Goal: Task Accomplishment & Management: Use online tool/utility

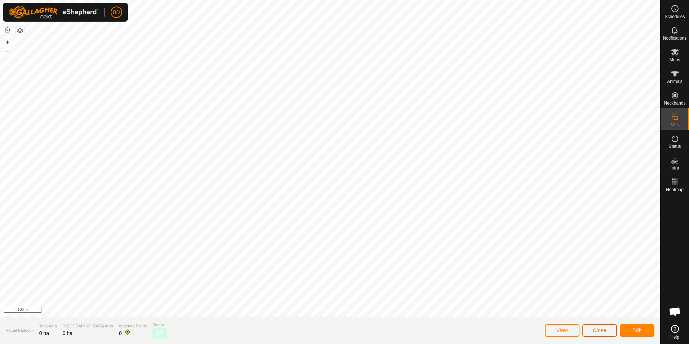
click at [605, 332] on span "Close" at bounding box center [600, 330] width 14 height 6
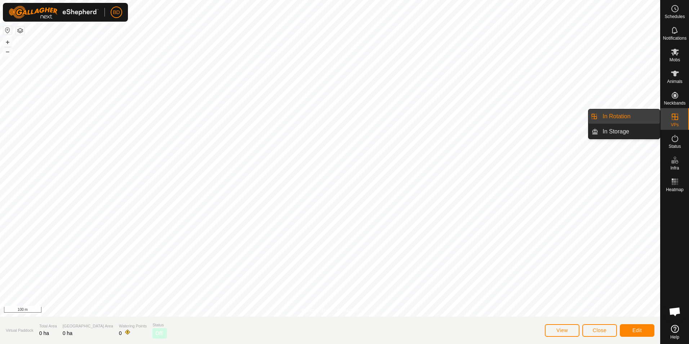
click at [677, 118] on icon at bounding box center [675, 116] width 9 height 9
click at [633, 119] on link "In Rotation" at bounding box center [629, 116] width 62 height 14
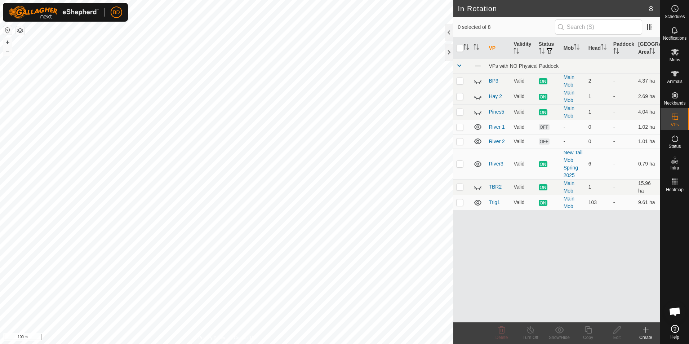
checkbox input "true"
click at [589, 333] on icon at bounding box center [588, 329] width 7 height 7
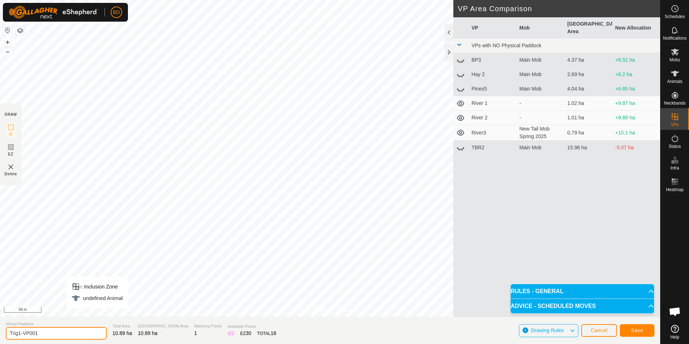
drag, startPoint x: 49, startPoint y: 331, endPoint x: 17, endPoint y: 332, distance: 32.1
click at [19, 333] on input "Trig1-VP001" at bounding box center [56, 333] width 101 height 13
type input "Trig2"
click at [640, 330] on span "Save" at bounding box center [637, 330] width 12 height 6
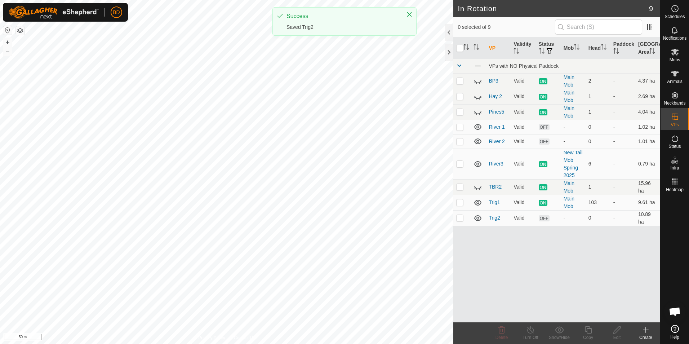
checkbox input "true"
click at [530, 335] on div "Turn Off" at bounding box center [530, 337] width 29 height 6
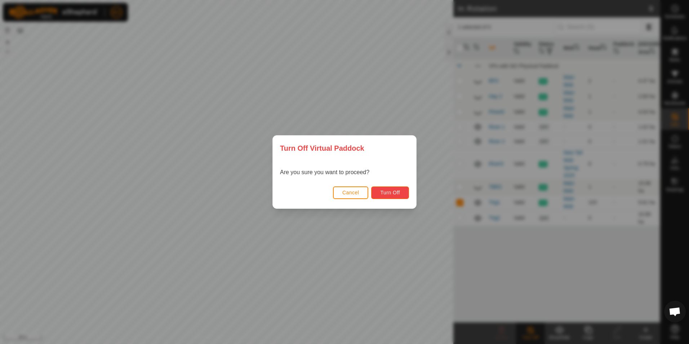
click at [392, 193] on span "Turn Off" at bounding box center [390, 193] width 20 height 6
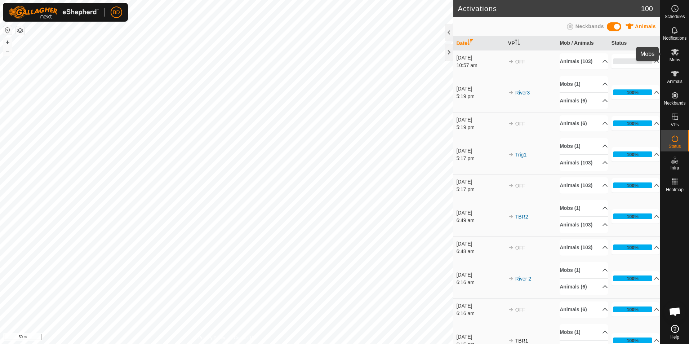
click at [677, 55] on icon at bounding box center [675, 52] width 8 height 7
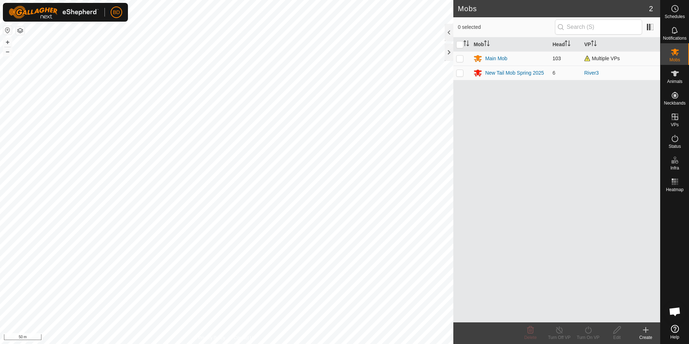
click at [461, 59] on p-checkbox at bounding box center [459, 59] width 7 height 6
checkbox input "true"
click at [590, 333] on icon at bounding box center [588, 329] width 9 height 9
click at [587, 316] on link "Now" at bounding box center [609, 314] width 71 height 14
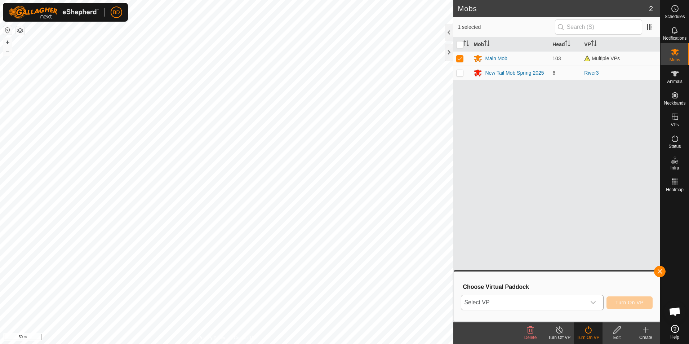
click at [596, 301] on icon "dropdown trigger" at bounding box center [593, 303] width 6 height 6
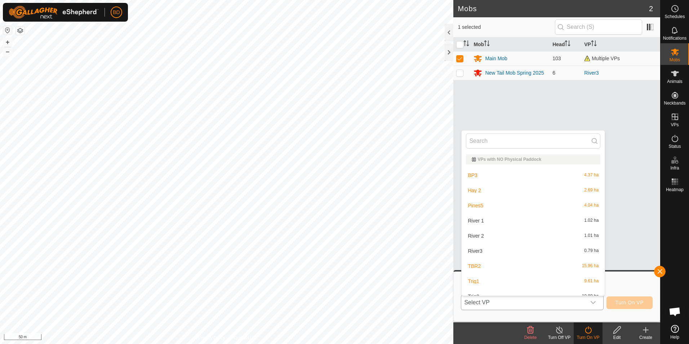
scroll to position [8, 0]
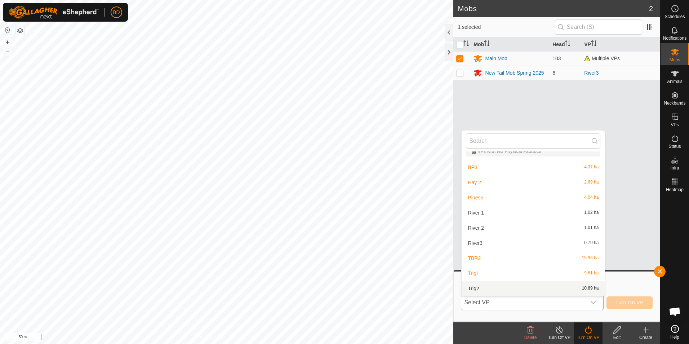
click at [493, 287] on li "Trig2 10.89 ha" at bounding box center [533, 288] width 143 height 14
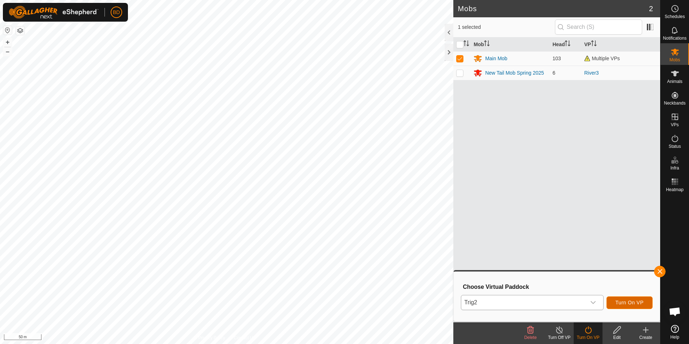
click at [637, 303] on span "Turn On VP" at bounding box center [630, 303] width 28 height 6
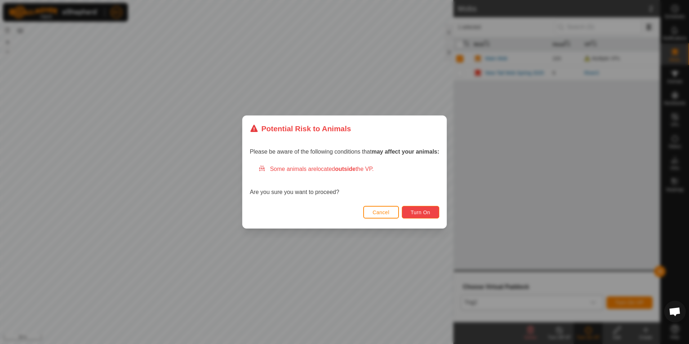
click at [420, 212] on span "Turn On" at bounding box center [420, 212] width 19 height 6
